Goal: Task Accomplishment & Management: Manage account settings

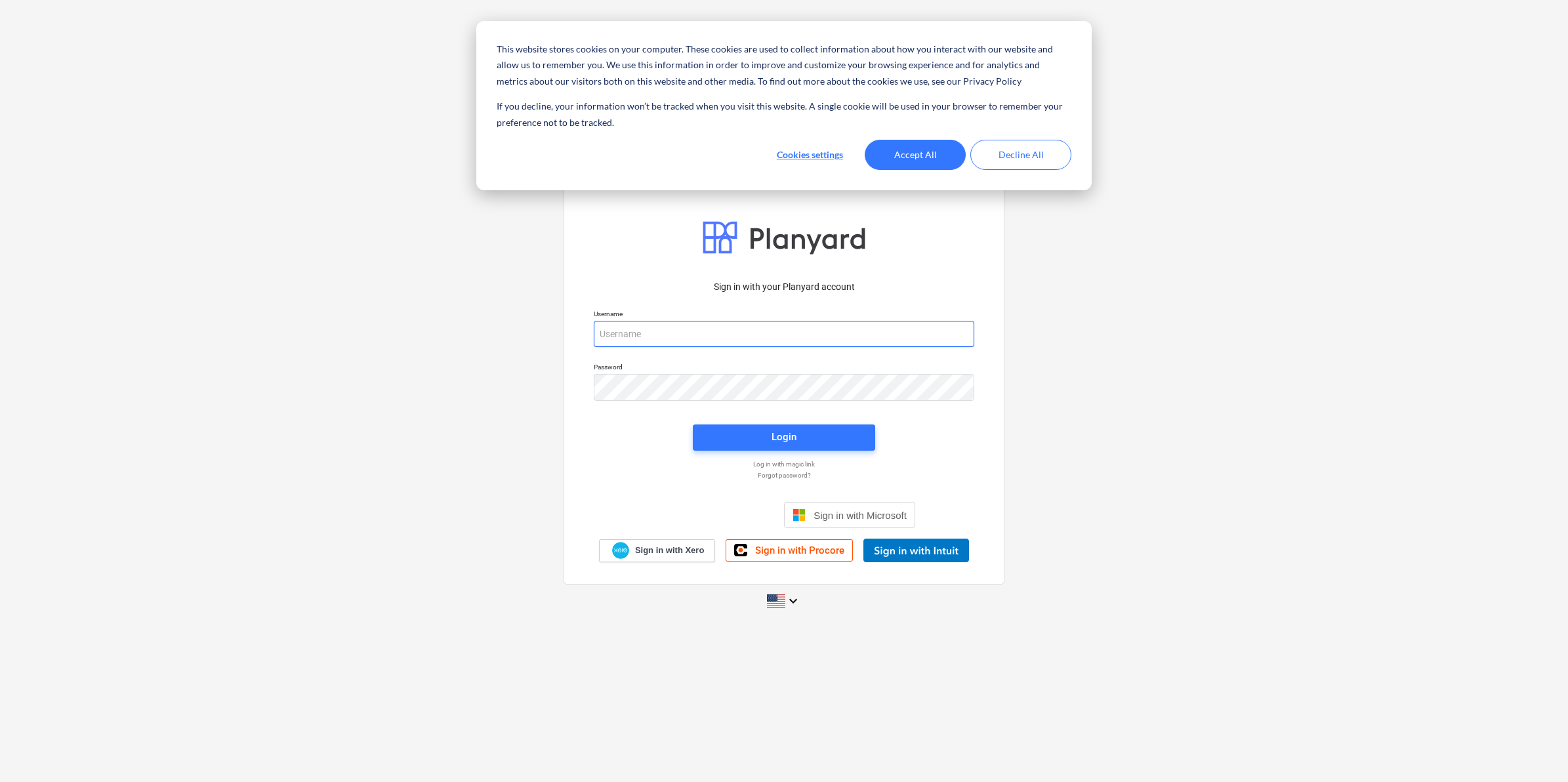
type input "[PERSON_NAME][EMAIL_ADDRESS][DOMAIN_NAME]"
click at [909, 158] on button "Accept All" at bounding box center [915, 154] width 101 height 30
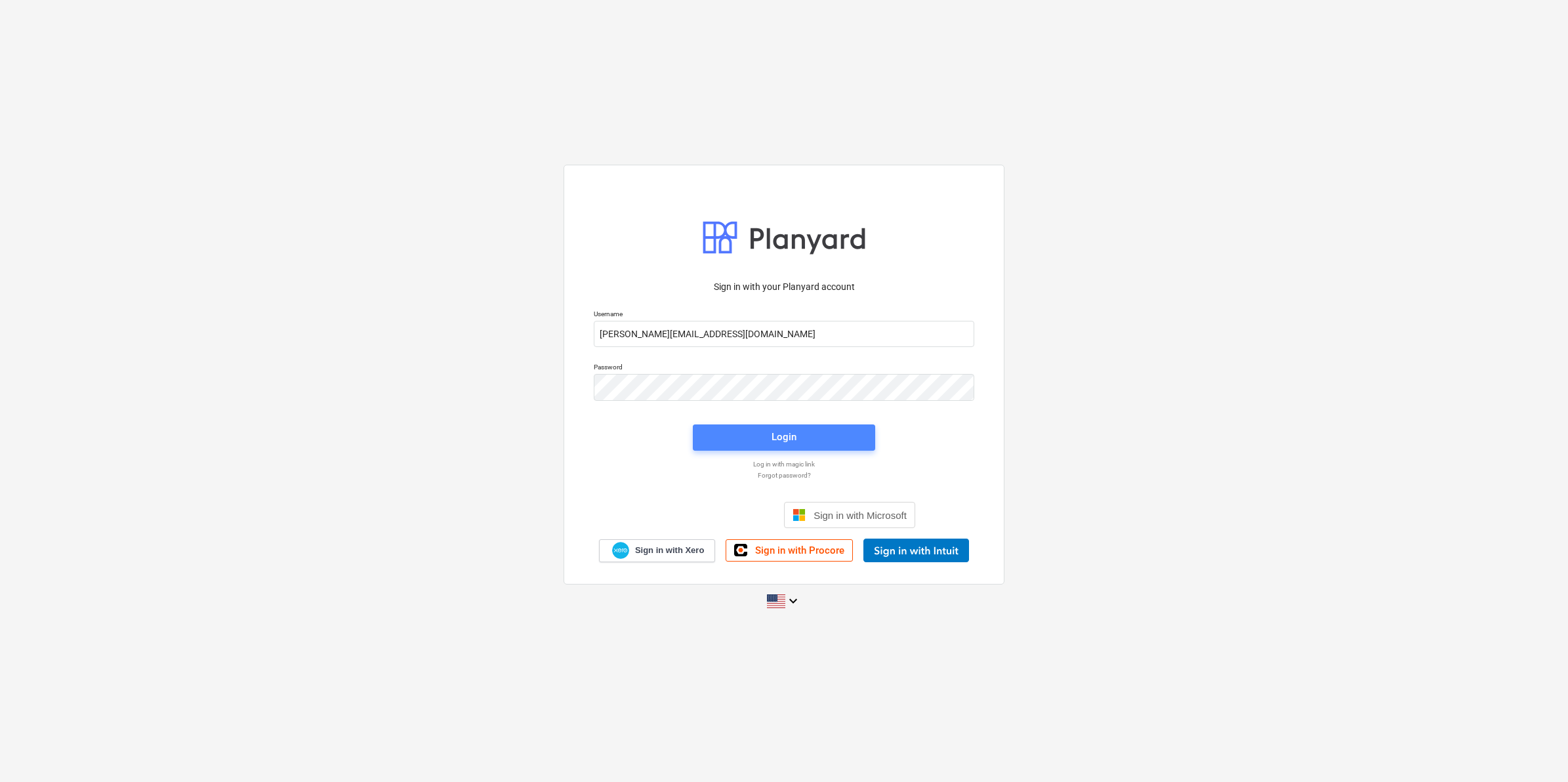
click at [822, 440] on span "Login" at bounding box center [784, 437] width 151 height 17
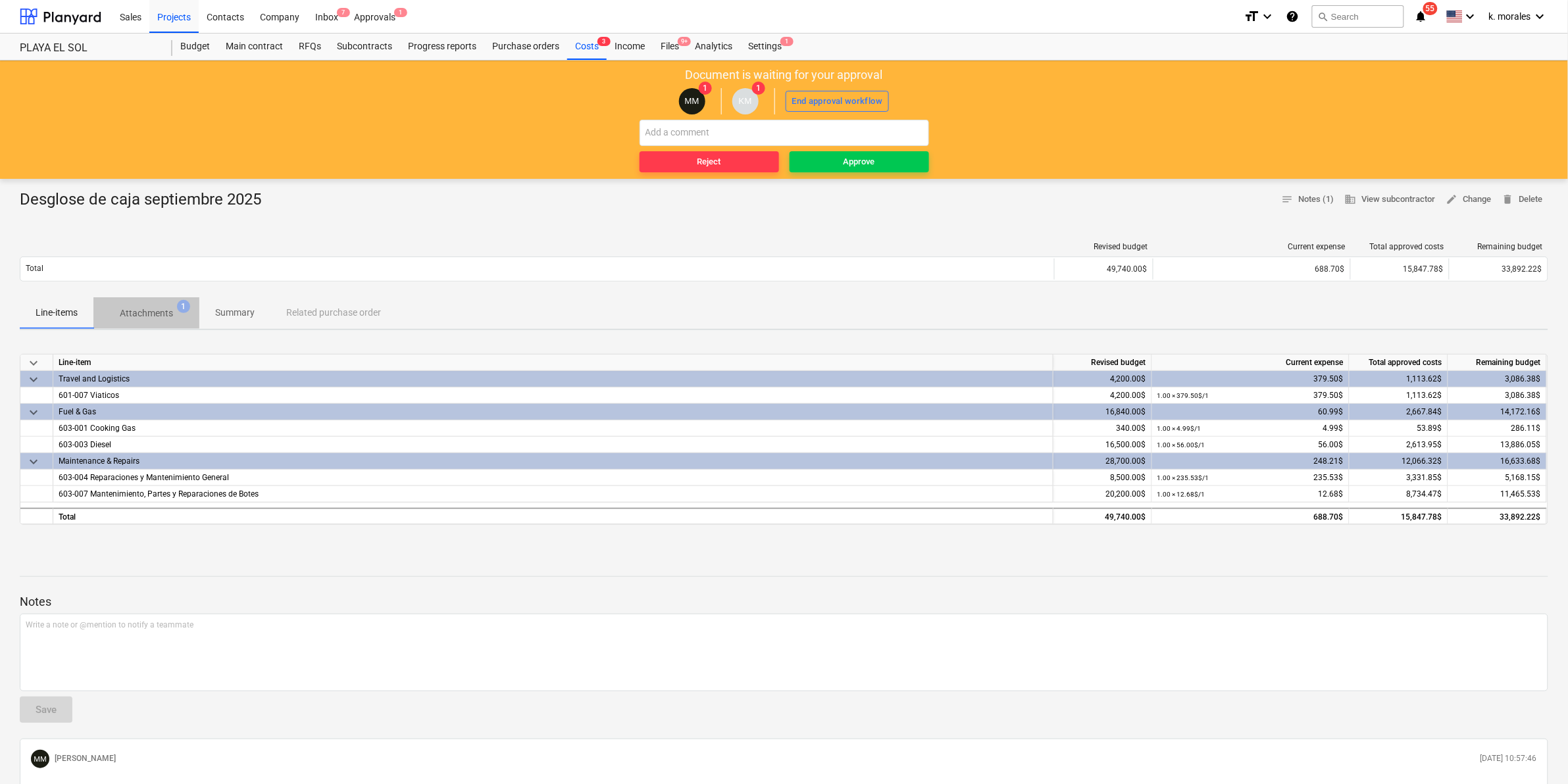
click at [143, 309] on p "Attachments" at bounding box center [147, 313] width 54 height 14
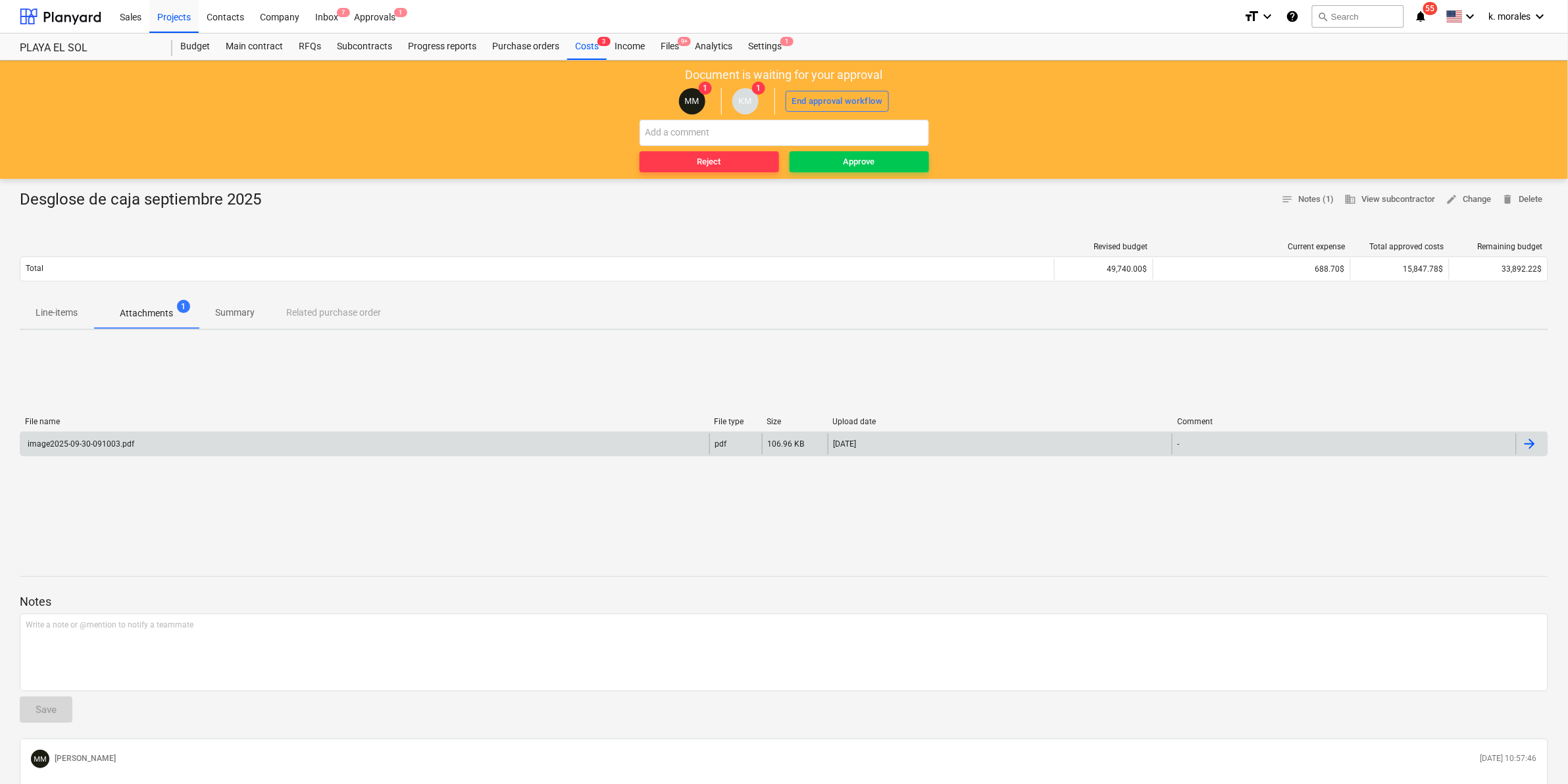
click at [152, 450] on div "image2025-09-30-091003.pdf" at bounding box center [364, 444] width 689 height 21
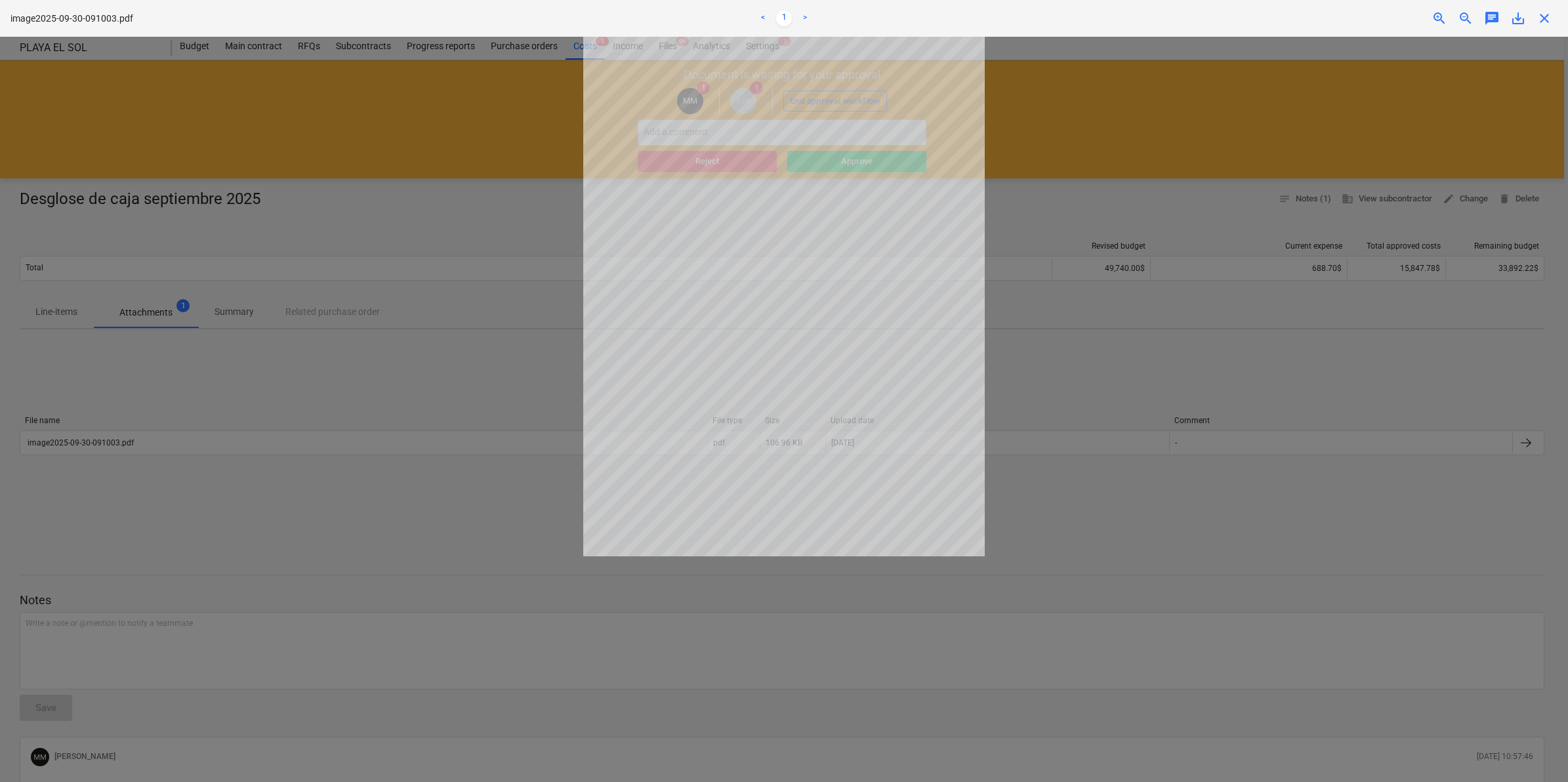
click at [1085, 133] on div at bounding box center [784, 409] width 1568 height 745
click at [1547, 24] on span "close" at bounding box center [1545, 19] width 16 height 16
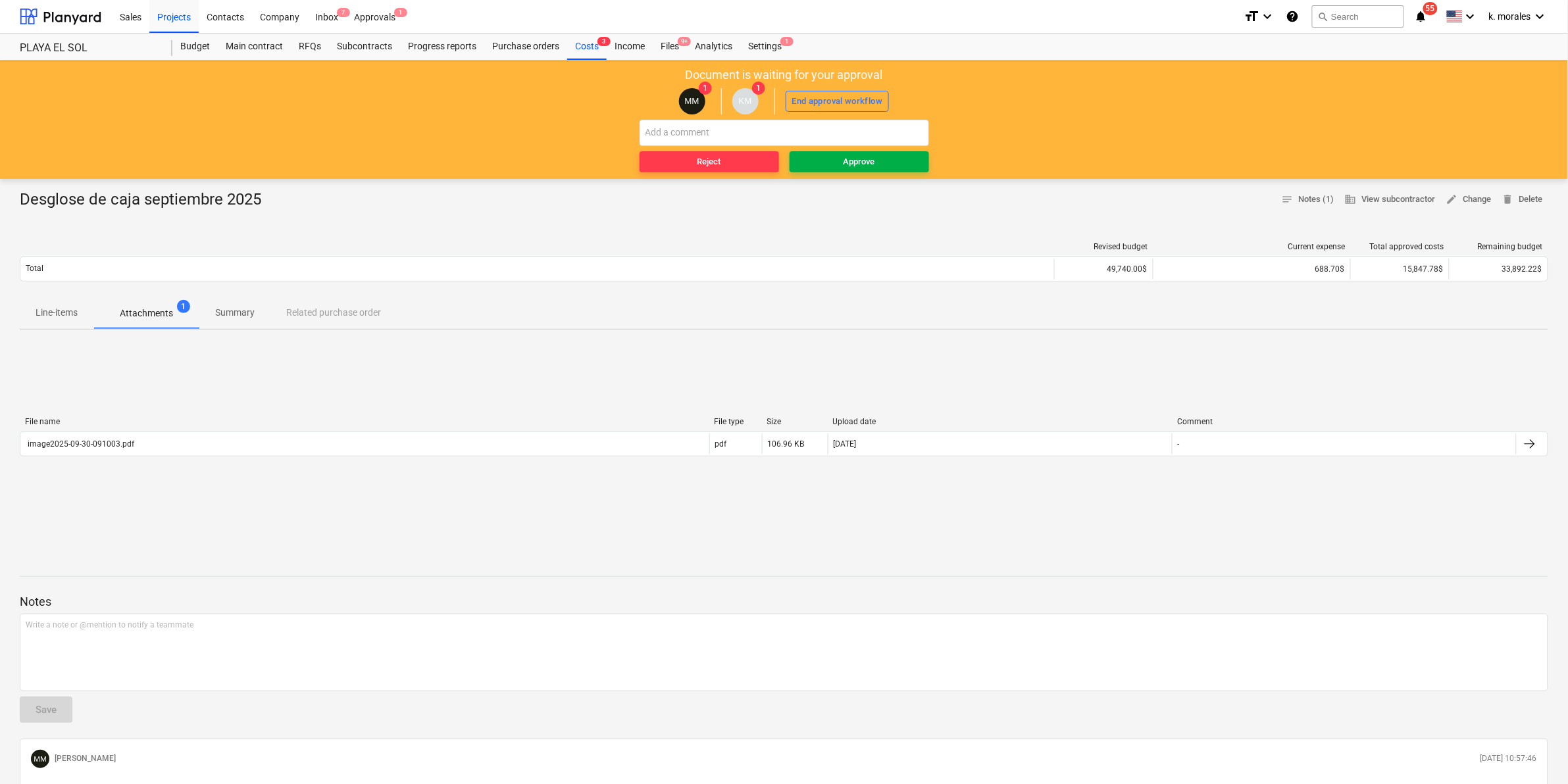
click at [860, 153] on button "Approve" at bounding box center [859, 161] width 139 height 21
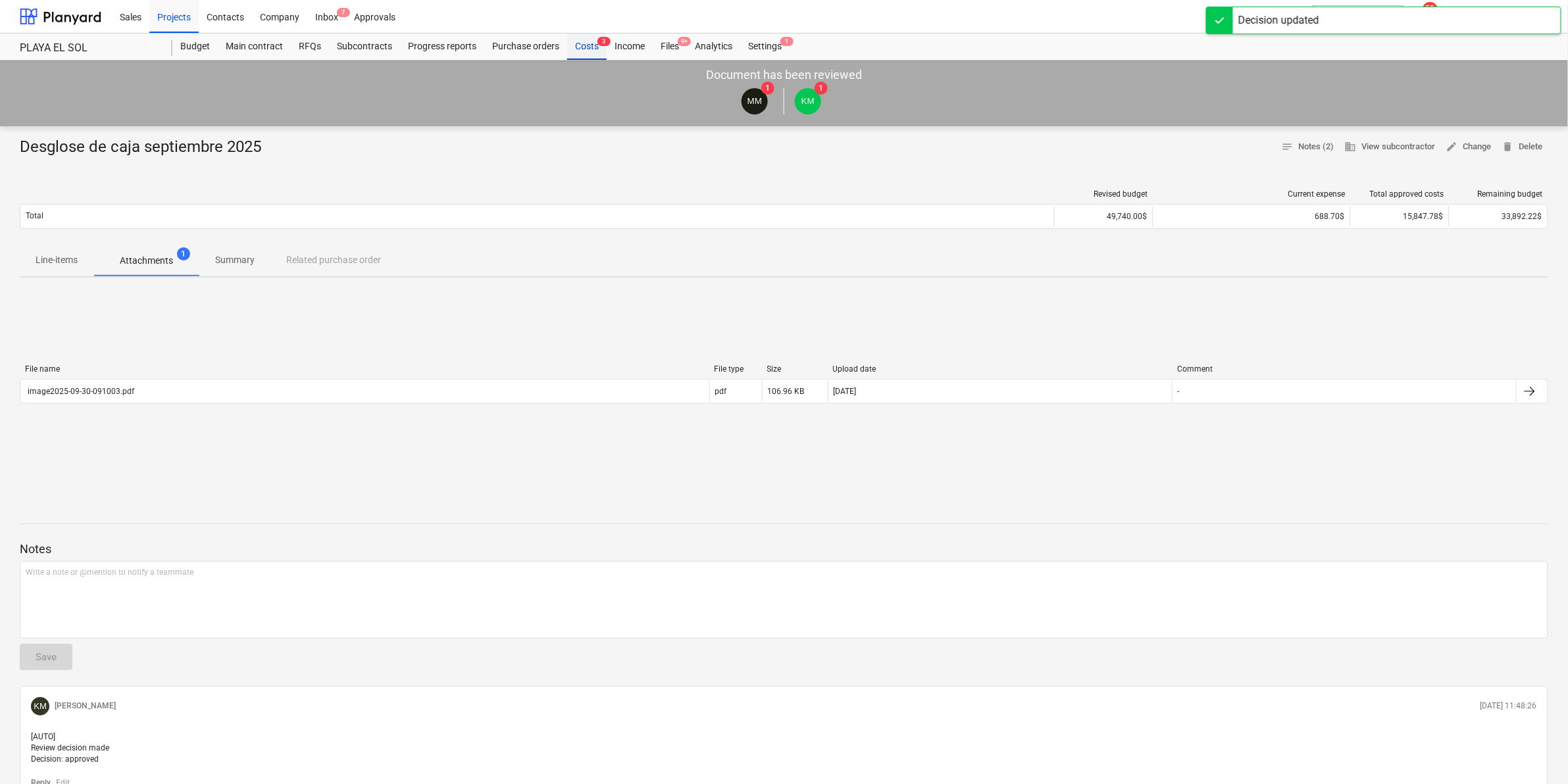
click at [574, 46] on div "Costs 3" at bounding box center [586, 46] width 39 height 26
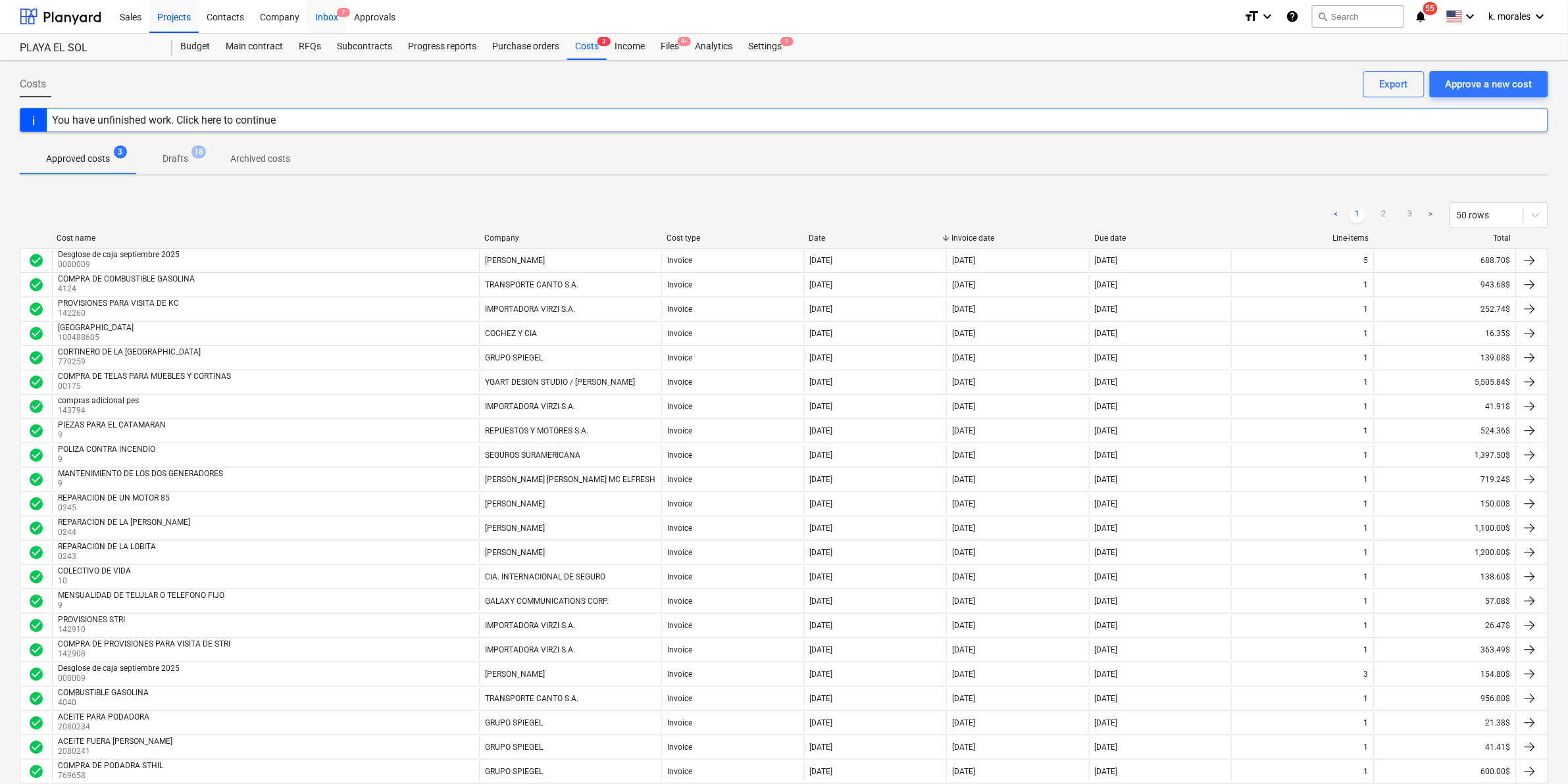
click at [323, 20] on div "Inbox 7" at bounding box center [327, 16] width 39 height 33
